Goal: Consume media (video, audio): Consume media (video, audio)

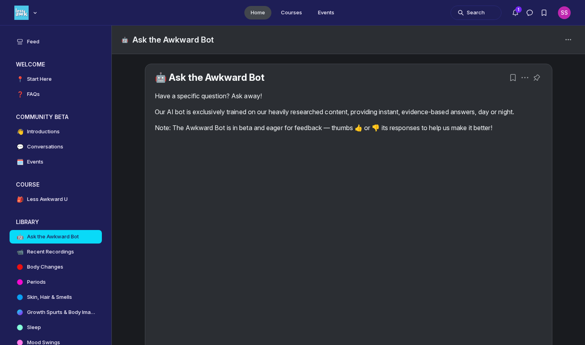
scroll to position [72, 0]
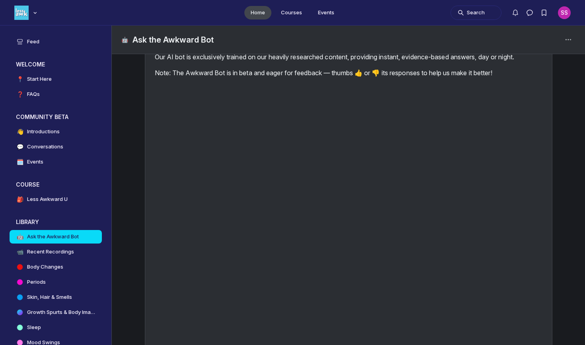
scroll to position [60, 0]
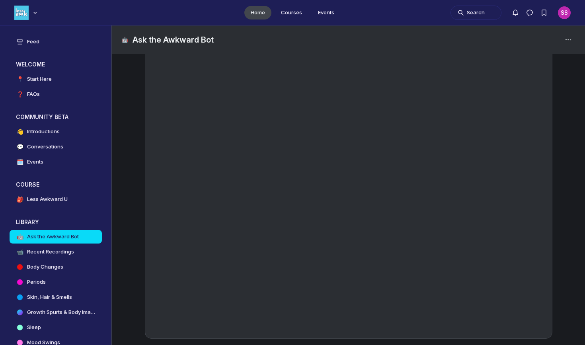
scroll to position [89, 0]
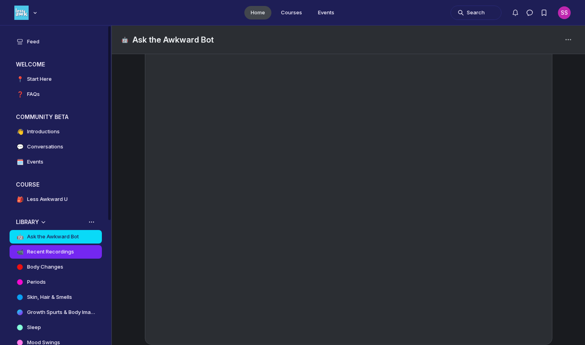
click at [84, 257] on link "📹 Recent Recordings" at bounding box center [56, 252] width 92 height 14
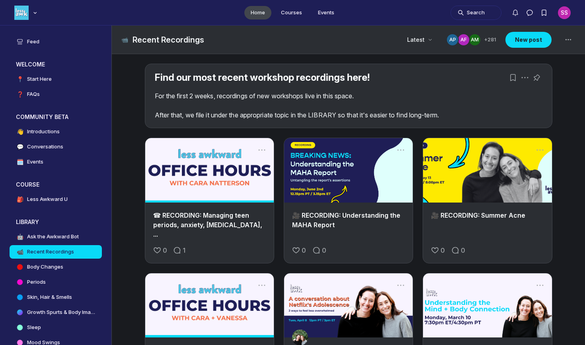
scroll to position [0, 0]
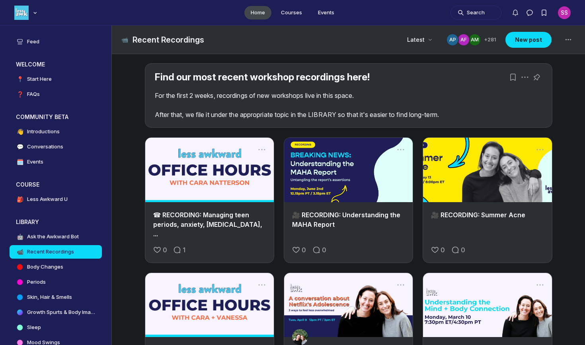
click at [235, 188] on link "Main Content" at bounding box center [209, 170] width 129 height 64
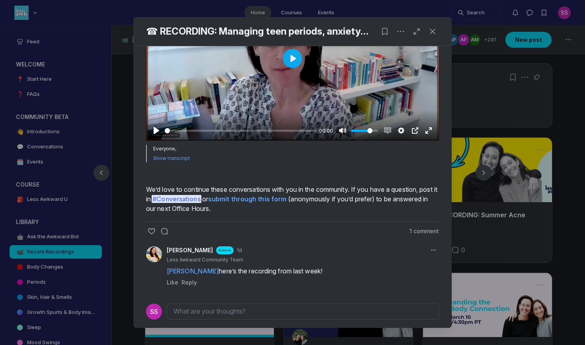
scroll to position [320, 0]
click at [433, 254] on icon "Comment actions" at bounding box center [434, 250] width 8 height 8
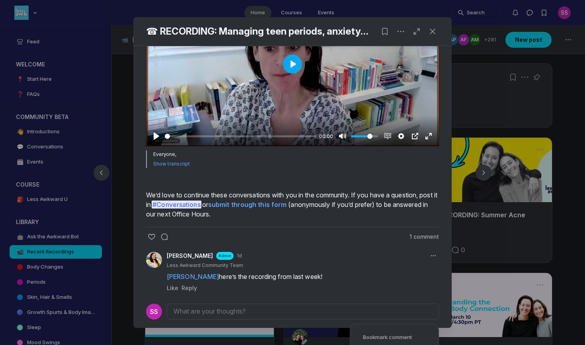
click at [327, 147] on div at bounding box center [292, 64] width 293 height 165
click at [173, 140] on input "Seek" at bounding box center [239, 137] width 149 height 8
click at [176, 140] on input "Seek" at bounding box center [239, 137] width 149 height 8
click at [182, 140] on input "Seek" at bounding box center [240, 137] width 150 height 8
click at [178, 140] on input "Seek" at bounding box center [239, 137] width 149 height 8
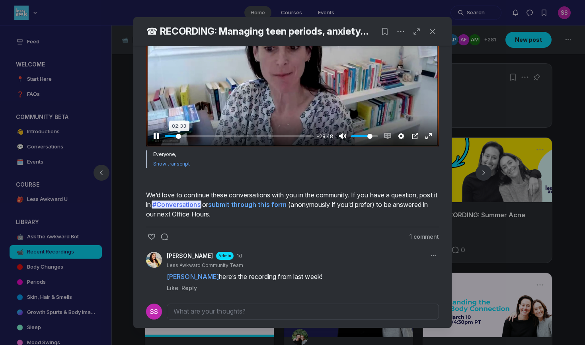
click at [179, 140] on input "Seek" at bounding box center [239, 137] width 149 height 8
click at [181, 140] on input "Seek" at bounding box center [240, 137] width 150 height 8
click at [178, 140] on input "Seek" at bounding box center [240, 137] width 150 height 8
click at [207, 140] on input "Seek" at bounding box center [240, 137] width 150 height 8
click at [203, 140] on input "Seek" at bounding box center [239, 137] width 149 height 8
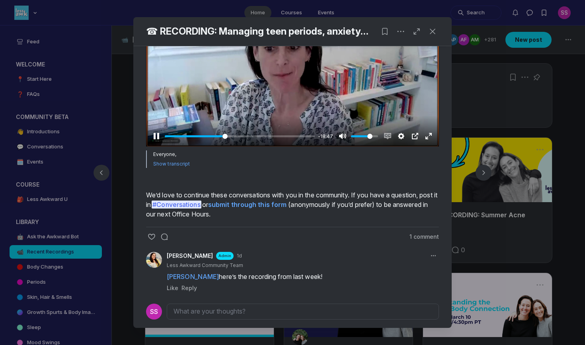
click at [262, 147] on div at bounding box center [292, 64] width 293 height 165
type input "39.82"
click at [48, 232] on div at bounding box center [292, 172] width 585 height 345
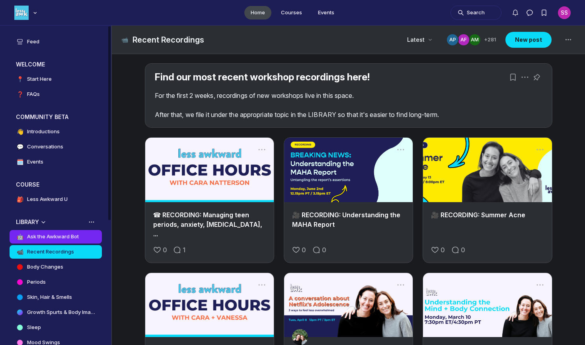
click at [52, 236] on h4 "Ask the Awkward Bot" at bounding box center [53, 237] width 52 height 8
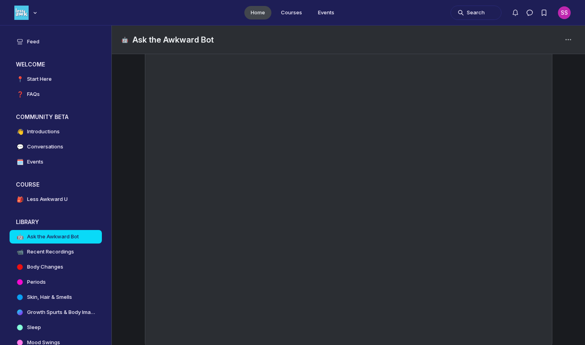
scroll to position [94, 0]
